Goal: Transaction & Acquisition: Purchase product/service

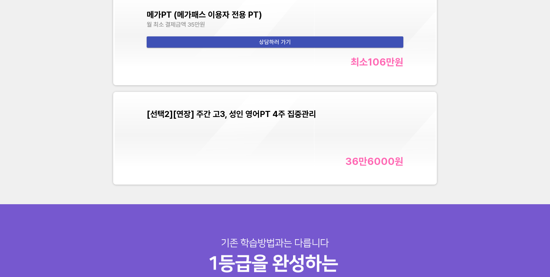
scroll to position [2395, 0]
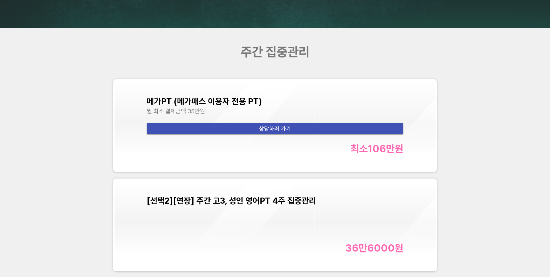
click at [282, 212] on div "[선택2][연장] 주간 고3, 성인 영어PT 4주 집중관리 36만6000 원" at bounding box center [275, 225] width 257 height 58
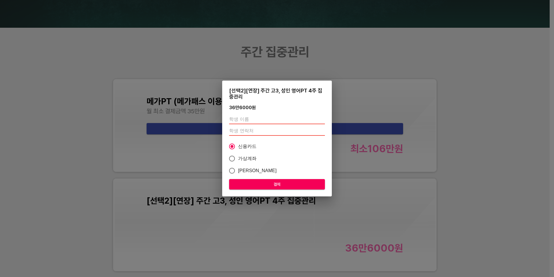
click at [257, 118] on input "text" at bounding box center [277, 119] width 96 height 9
type input "r"
type input "[PERSON_NAME]"
type input "01090201339"
click at [288, 177] on div "[선택2][연장] 주간 고3, 성인 영어PT 4주 집중관리 36만6000 원 [PERSON_NAME] 01090201339 신용카드 가상계좌 …" at bounding box center [277, 139] width 110 height 116
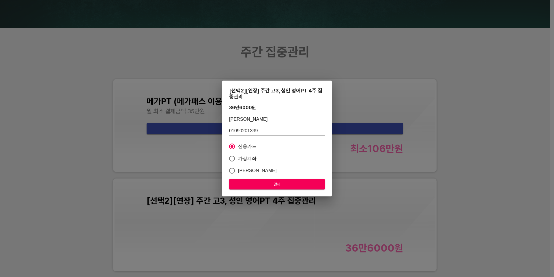
click at [289, 182] on span "결제" at bounding box center [277, 184] width 87 height 7
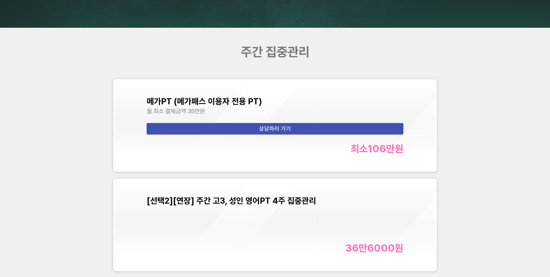
click at [507, 212] on div "주간 집중관리 메가PT (메가패스 이용자 전용 PT) 월 최소 결제금액 35만원 상담하러 가기 최소 106만 원 [선택2][연장] 주간 고3,…" at bounding box center [275, 159] width 550 height 263
